Goal: Transaction & Acquisition: Purchase product/service

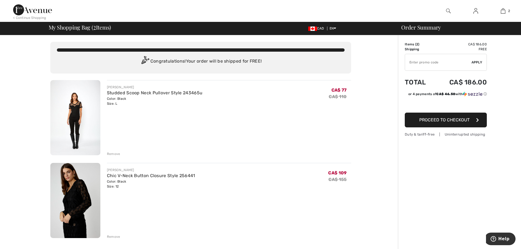
type input "EXTRA20"
type input "NEW15"
type input "EXTRA20"
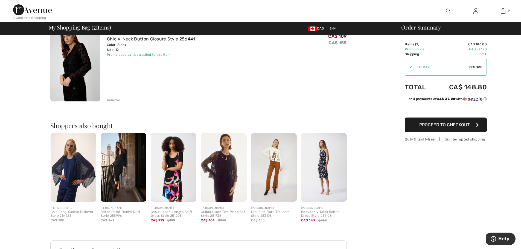
scroll to position [27, 0]
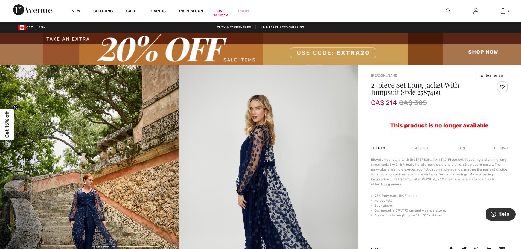
scroll to position [55, 0]
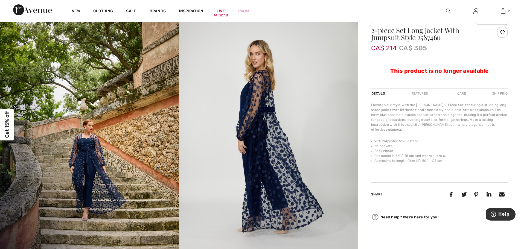
click at [85, 149] on img at bounding box center [89, 144] width 179 height 268
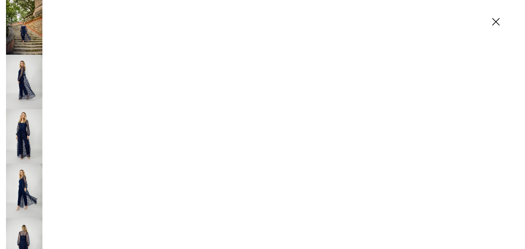
scroll to position [55, 0]
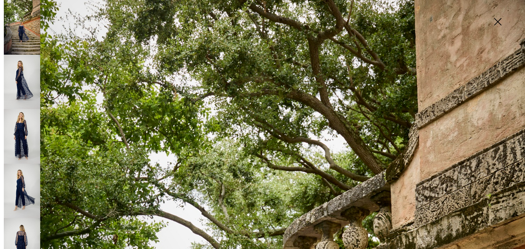
click at [16, 127] on img at bounding box center [22, 136] width 36 height 55
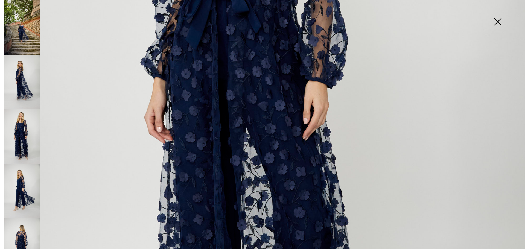
scroll to position [301, 0]
click at [495, 22] on img at bounding box center [497, 22] width 27 height 28
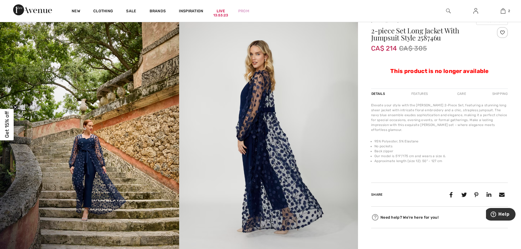
scroll to position [55, 0]
